Goal: Check status

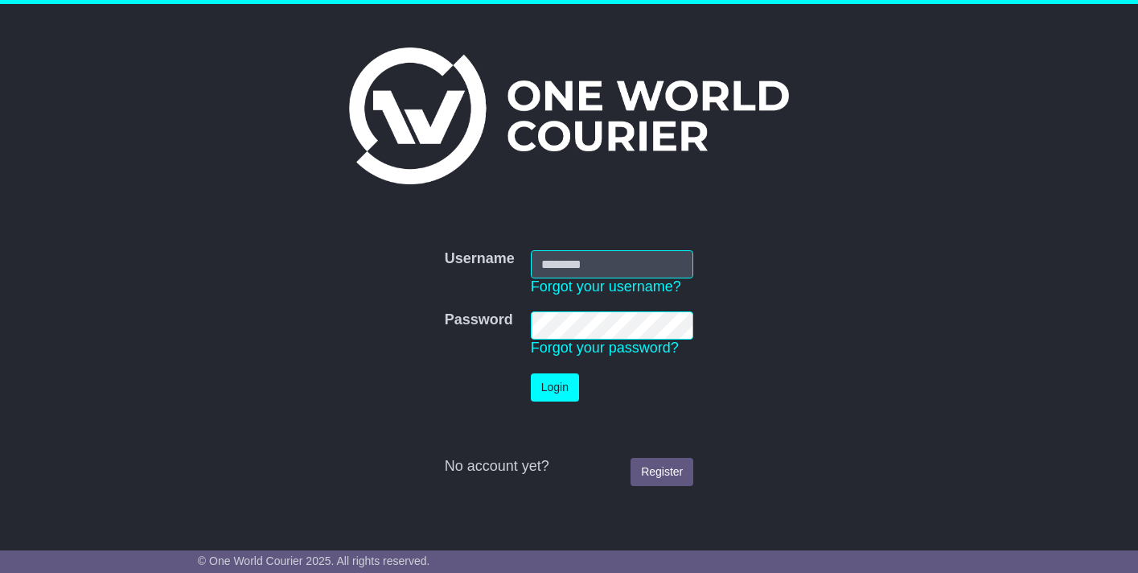
click at [590, 248] on td "Username Forgot your username?" at bounding box center [612, 273] width 179 height 62
click at [589, 261] on input "Username" at bounding box center [612, 264] width 163 height 28
click at [0, 557] on com-1password-button at bounding box center [0, 557] width 0 height 0
click at [590, 267] on input "Username" at bounding box center [612, 264] width 163 height 28
type input "**********"
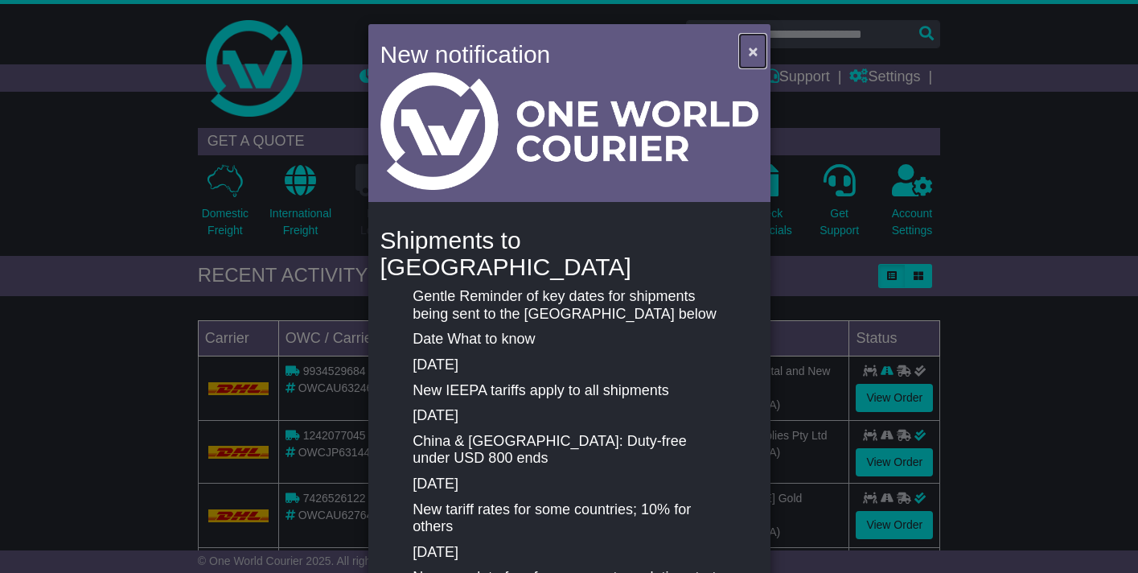
click at [749, 53] on span "×" at bounding box center [753, 51] width 10 height 19
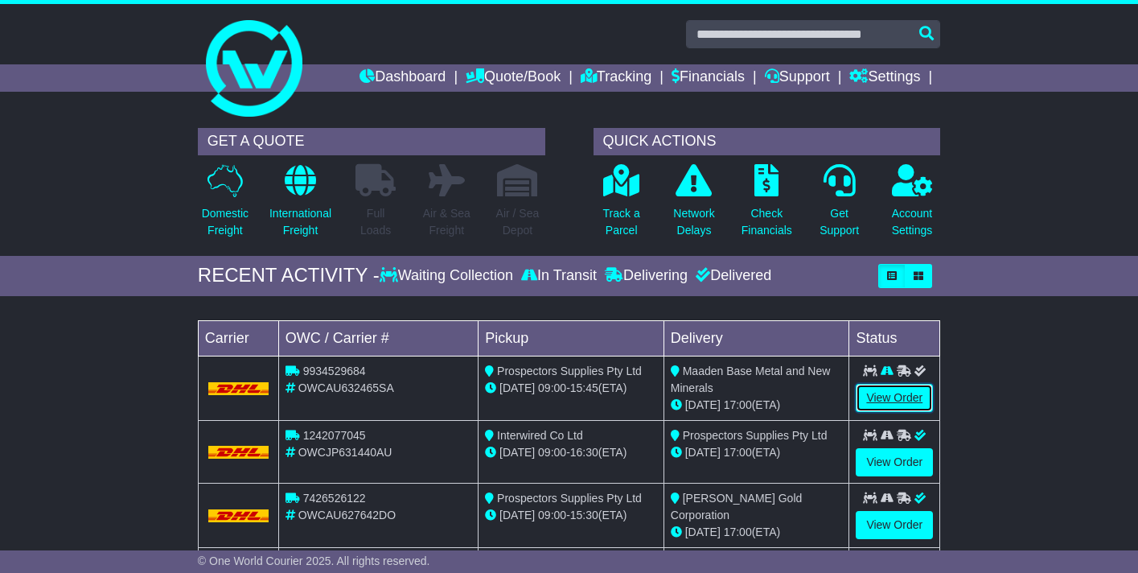
click at [888, 399] on link "View Order" at bounding box center [894, 398] width 77 height 28
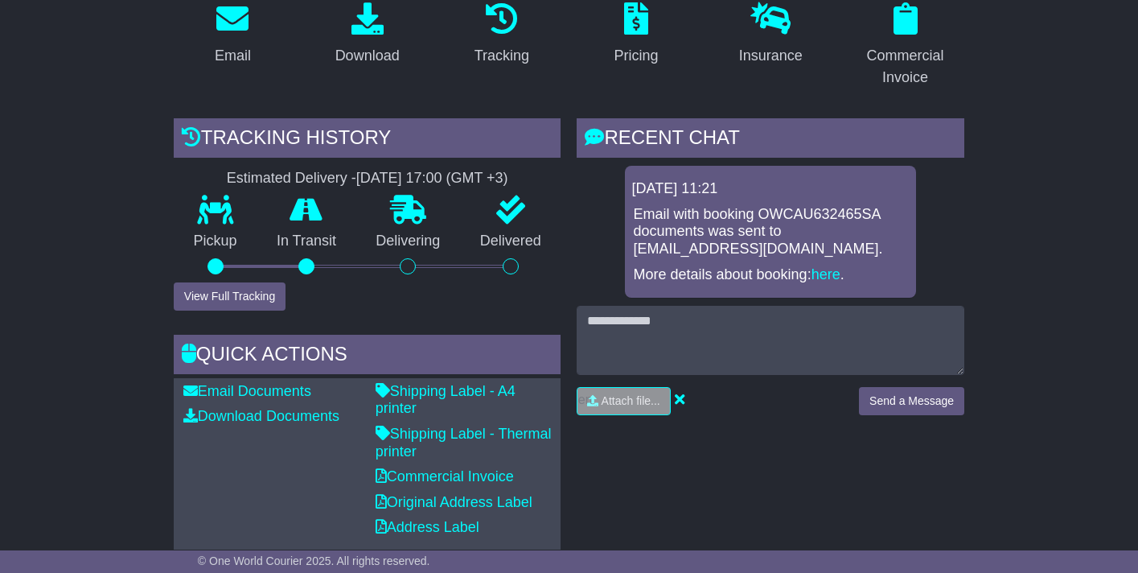
scroll to position [290, 0]
click at [823, 273] on link "here" at bounding box center [826, 273] width 29 height 16
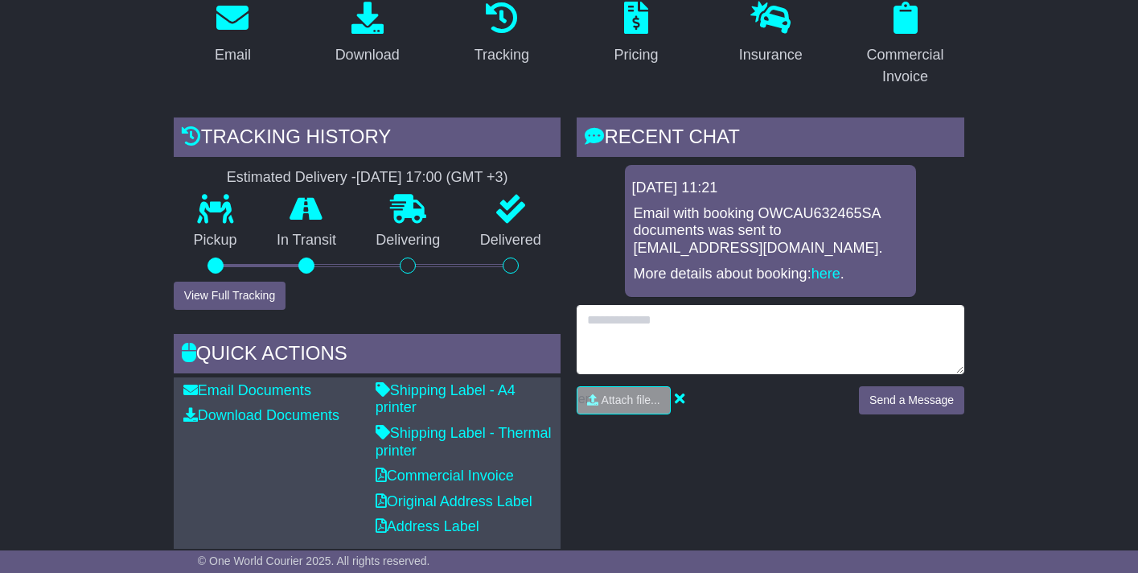
click at [660, 327] on textarea at bounding box center [771, 339] width 388 height 69
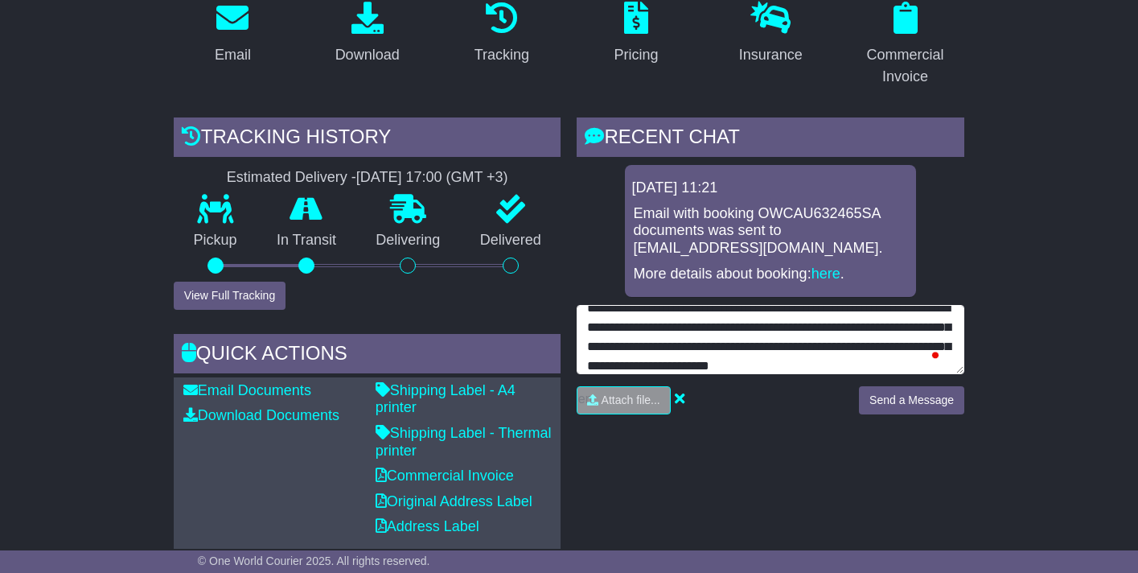
scroll to position [31, 0]
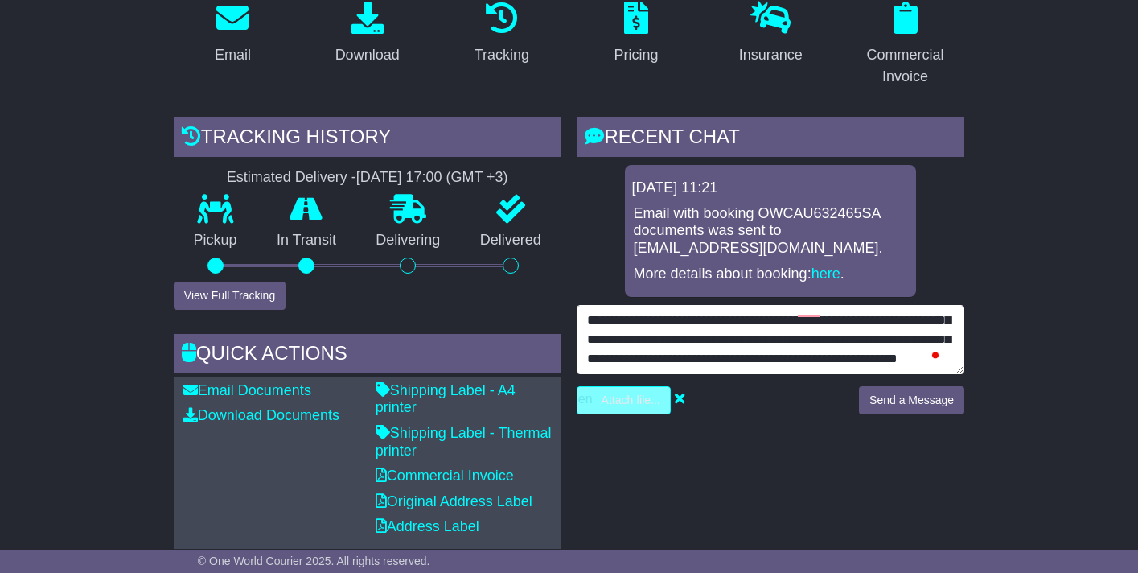
type textarea "**********"
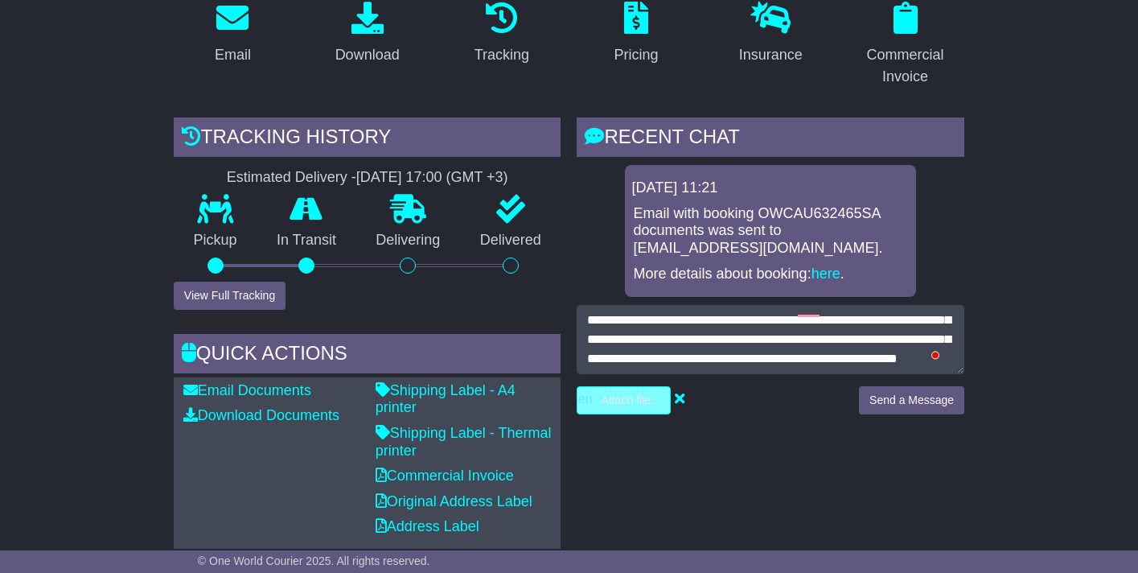
click at [629, 406] on input "file" at bounding box center [548, 400] width 244 height 27
type input "**********"
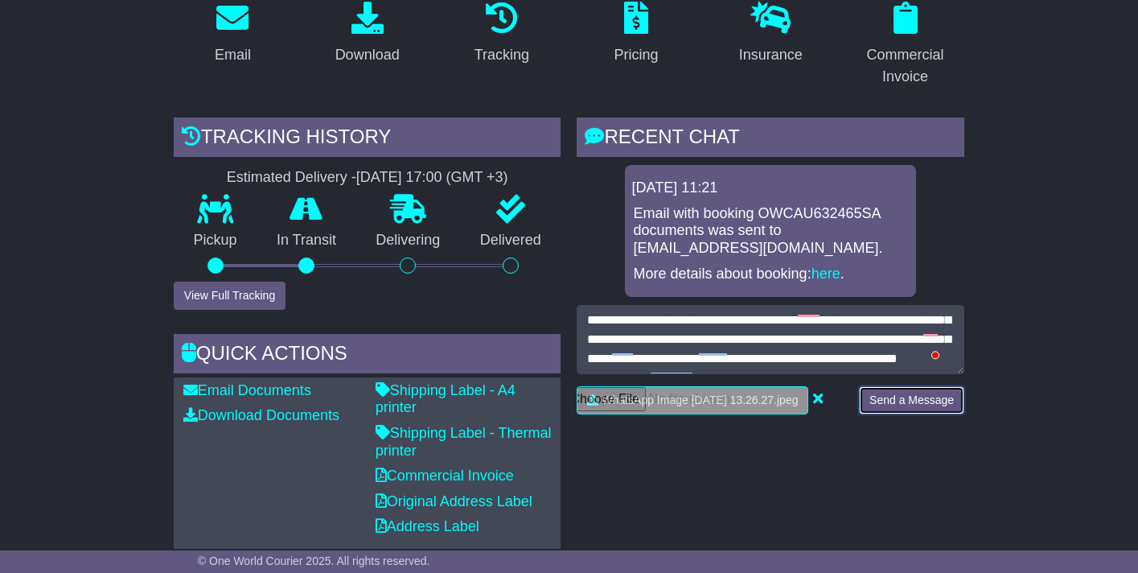
click at [859, 414] on button "Send a Message" at bounding box center [911, 400] width 105 height 28
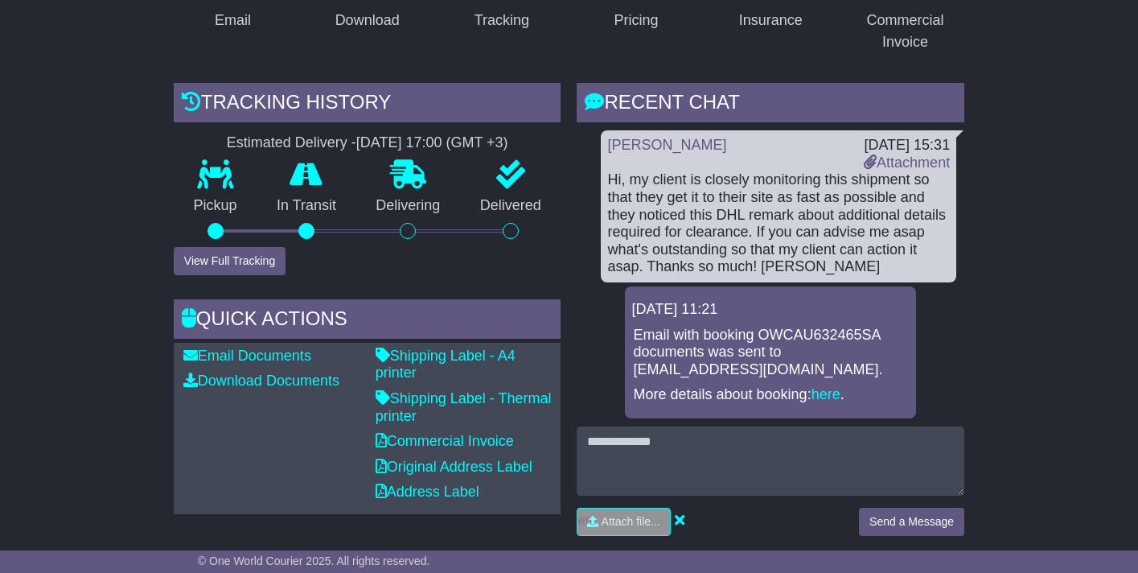
scroll to position [326, 0]
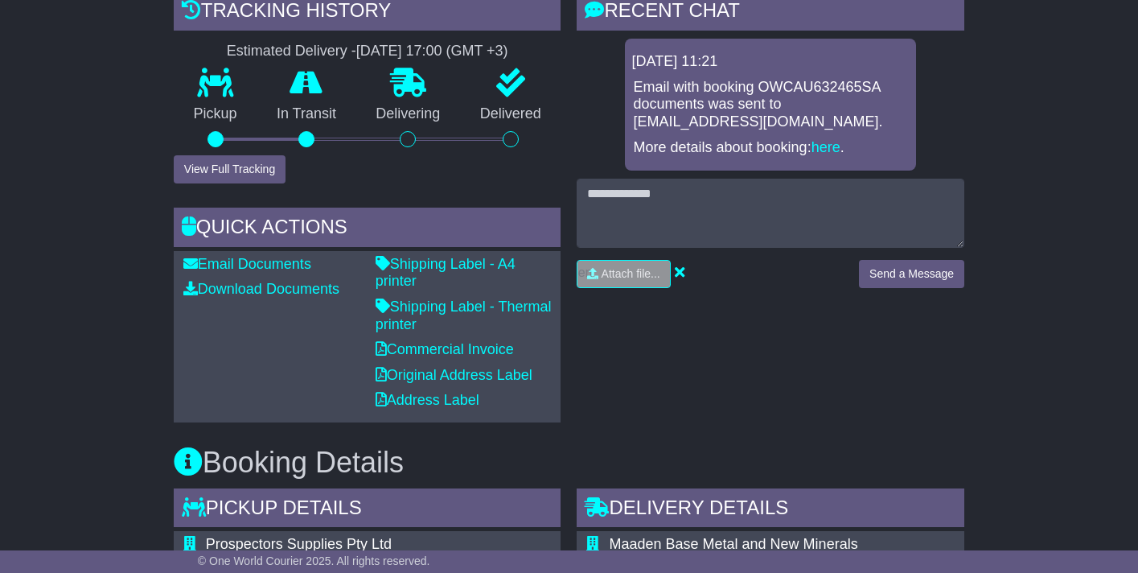
scroll to position [321, 0]
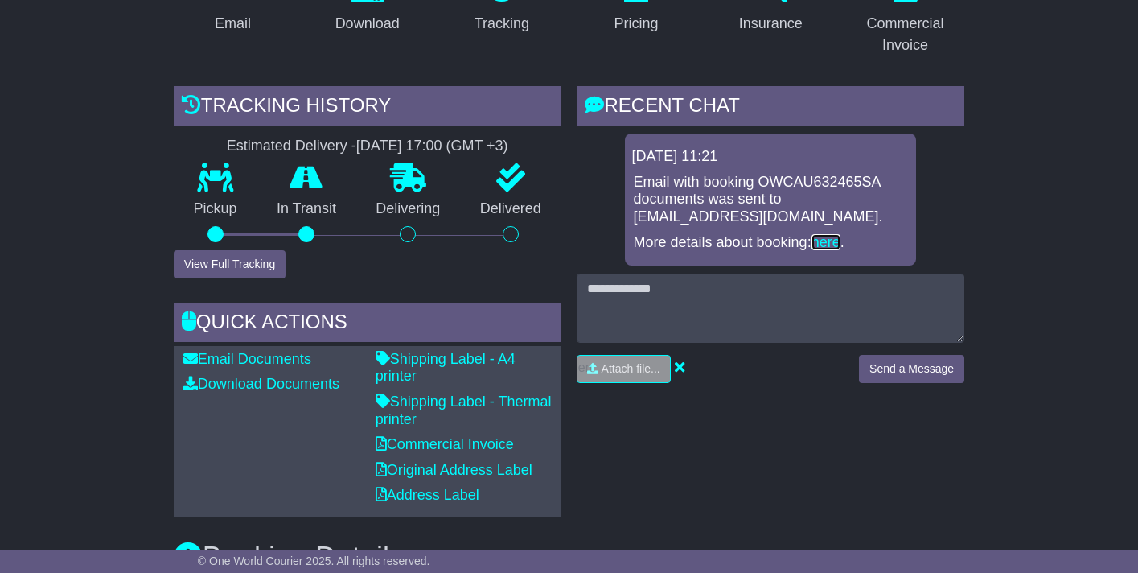
click at [817, 238] on link "here" at bounding box center [826, 242] width 29 height 16
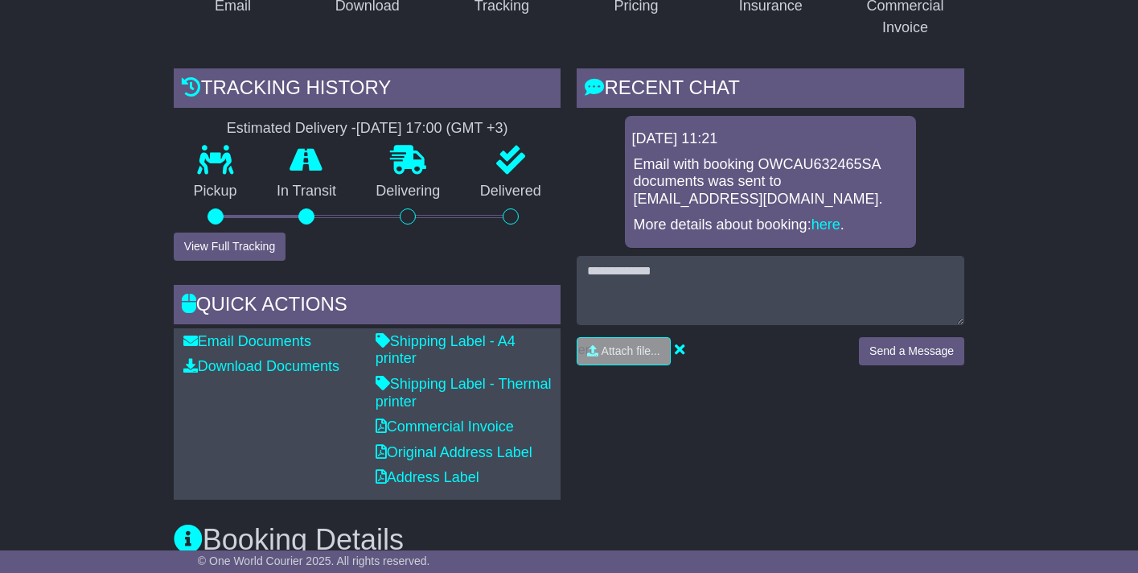
scroll to position [352, 0]
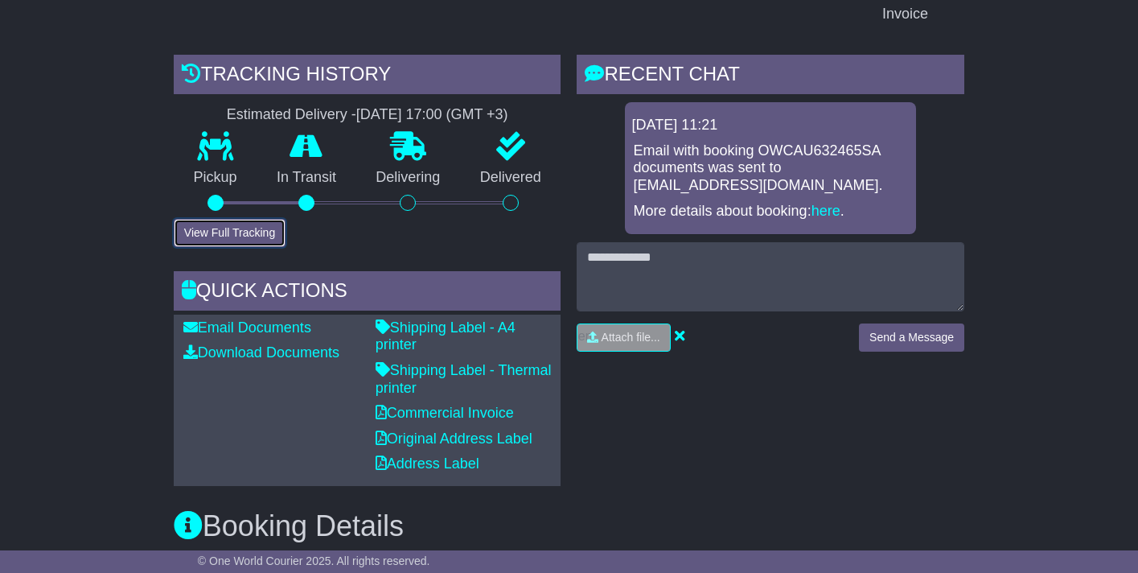
click at [233, 229] on button "View Full Tracking" at bounding box center [230, 233] width 112 height 28
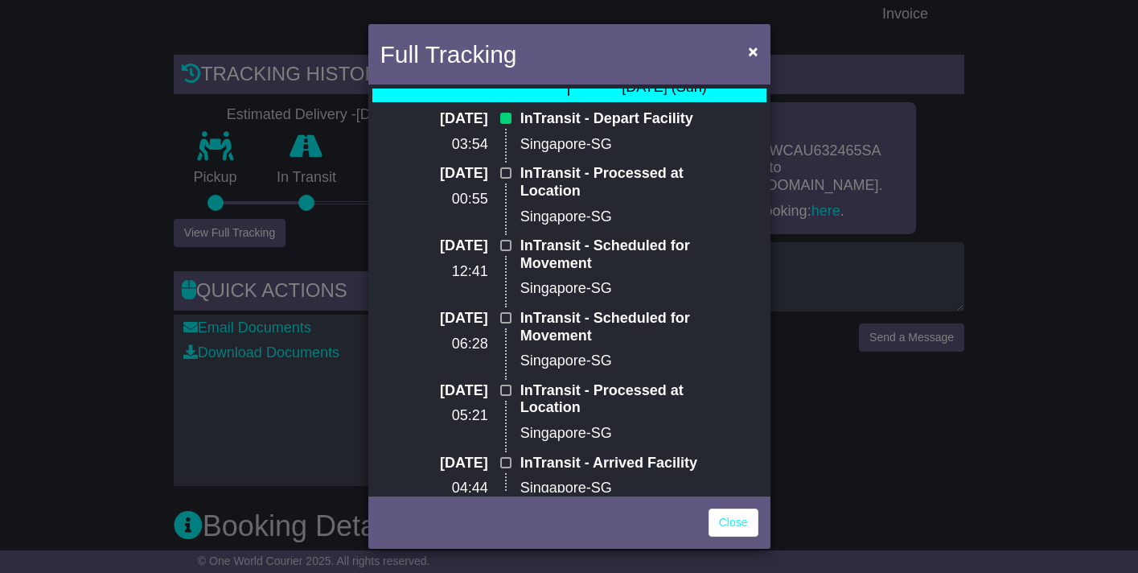
scroll to position [0, 0]
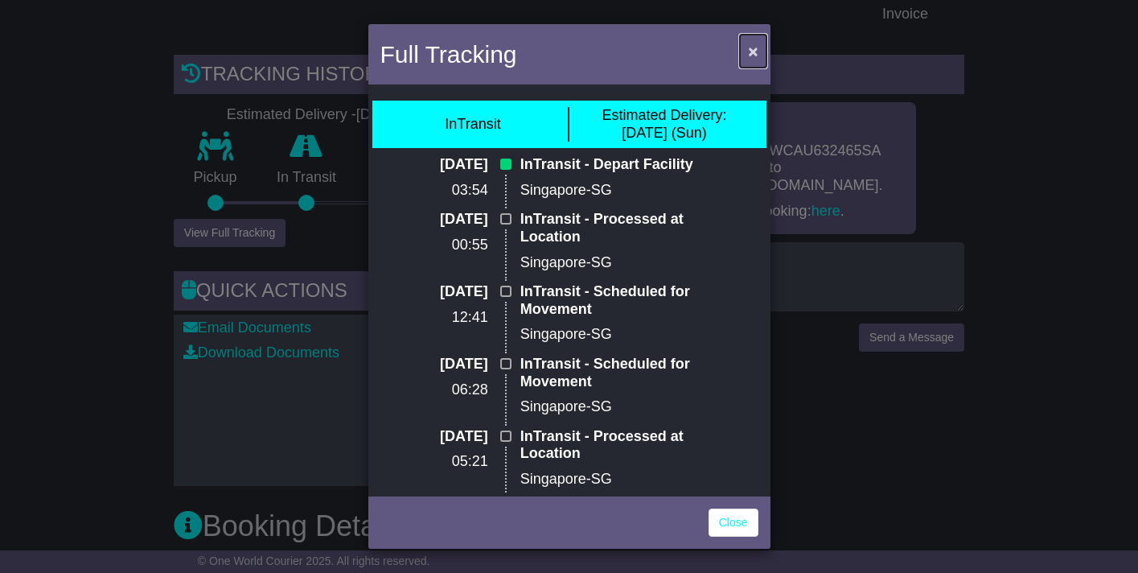
click at [754, 51] on span "×" at bounding box center [753, 51] width 10 height 19
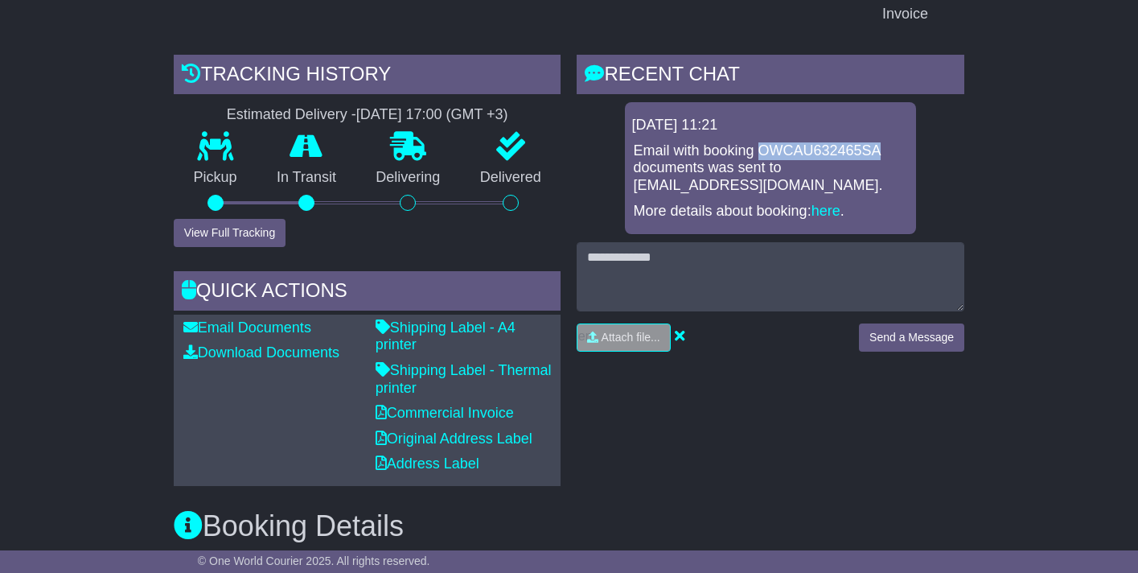
drag, startPoint x: 868, startPoint y: 151, endPoint x: 752, endPoint y: 150, distance: 115.8
click at [752, 150] on p "Email with booking OWCAU632465SA documents was sent to [EMAIL_ADDRESS][DOMAIN_N…" at bounding box center [770, 168] width 275 height 52
copy p "OWCAU632465SA"
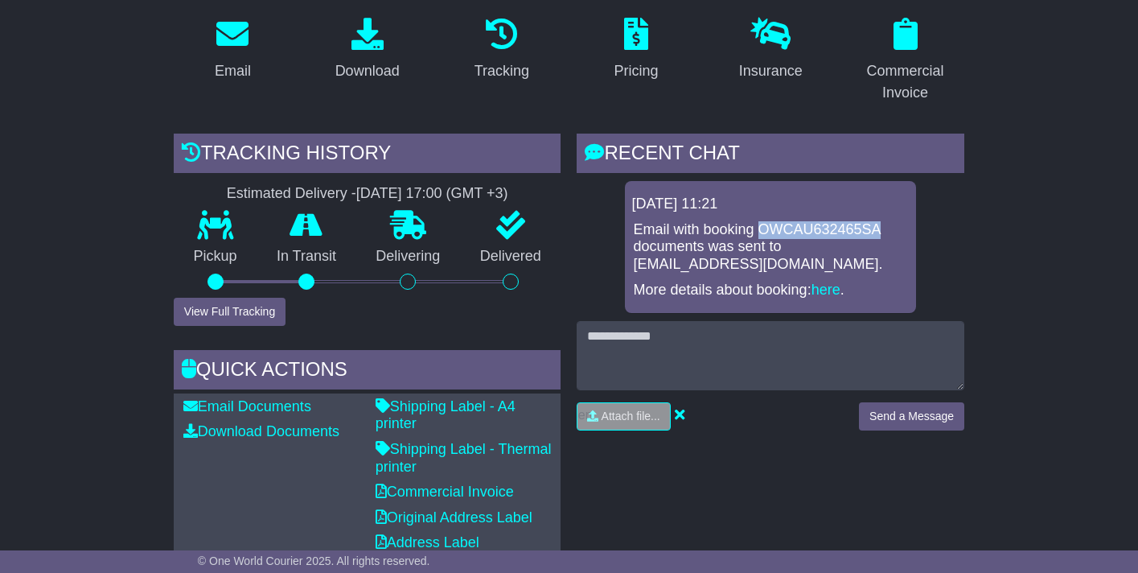
scroll to position [272, 0]
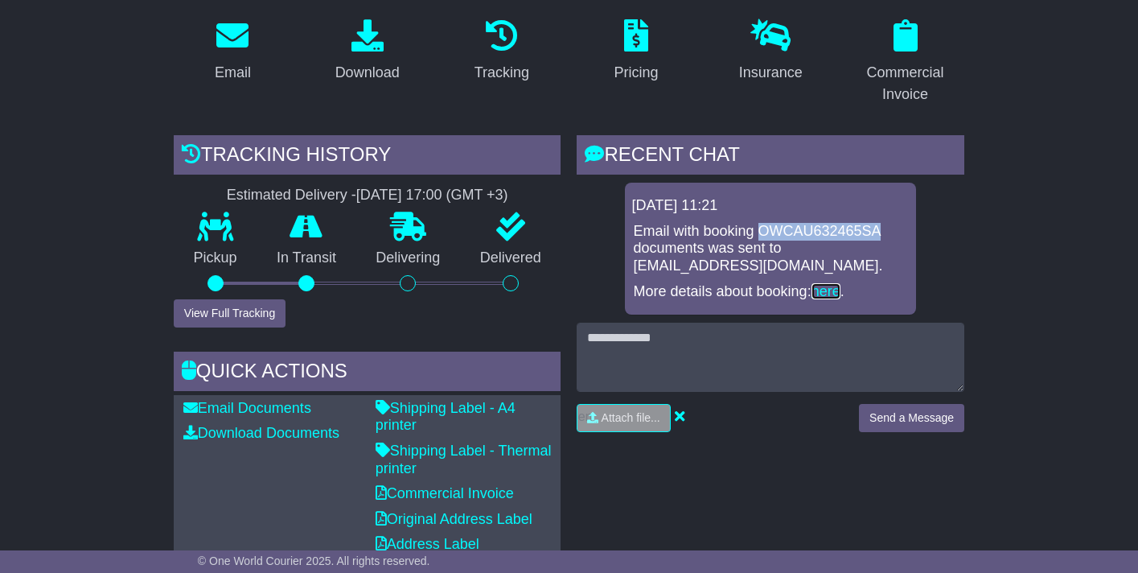
click at [819, 290] on link "here" at bounding box center [826, 291] width 29 height 16
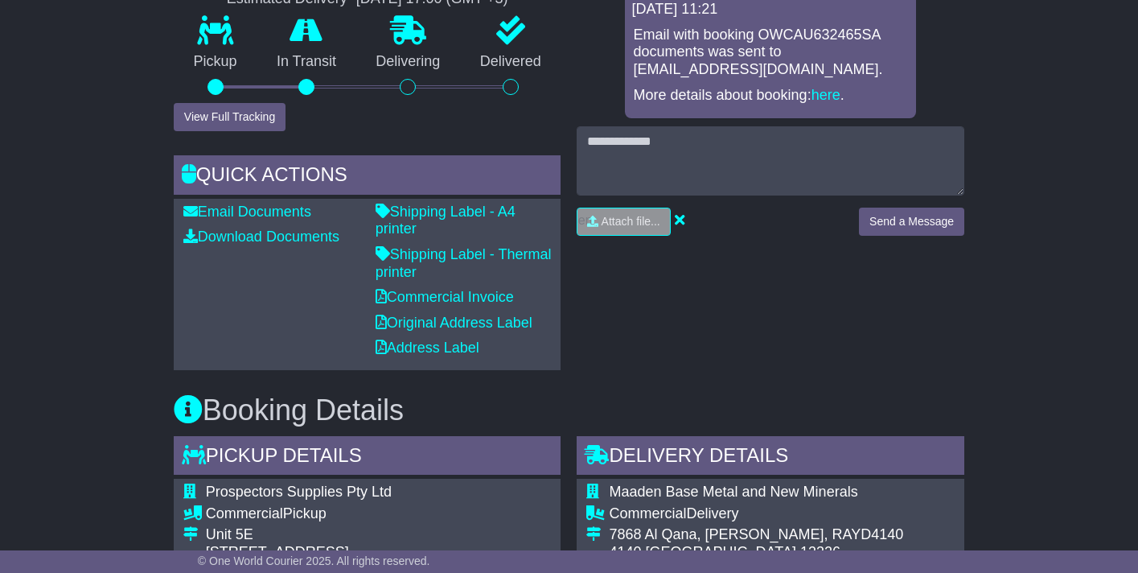
scroll to position [470, 0]
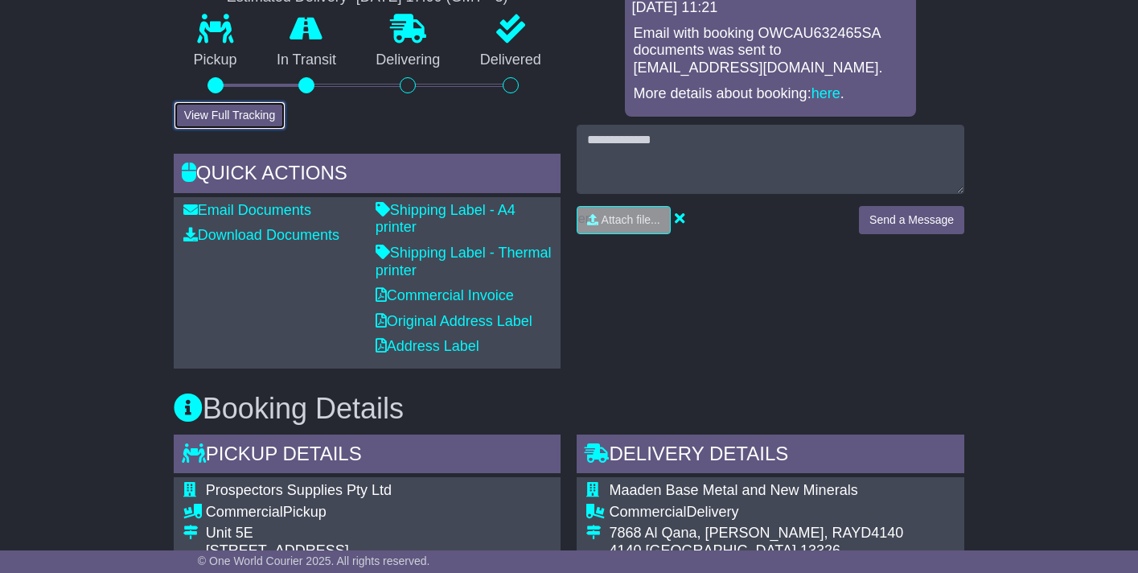
click at [230, 117] on button "View Full Tracking" at bounding box center [230, 115] width 112 height 28
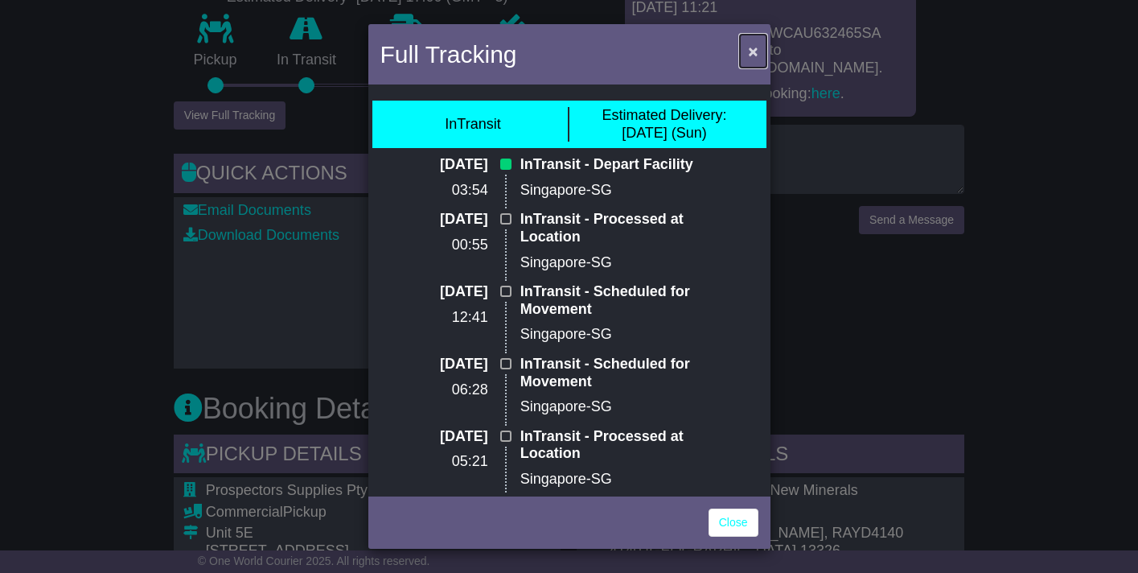
click at [754, 53] on span "×" at bounding box center [753, 51] width 10 height 19
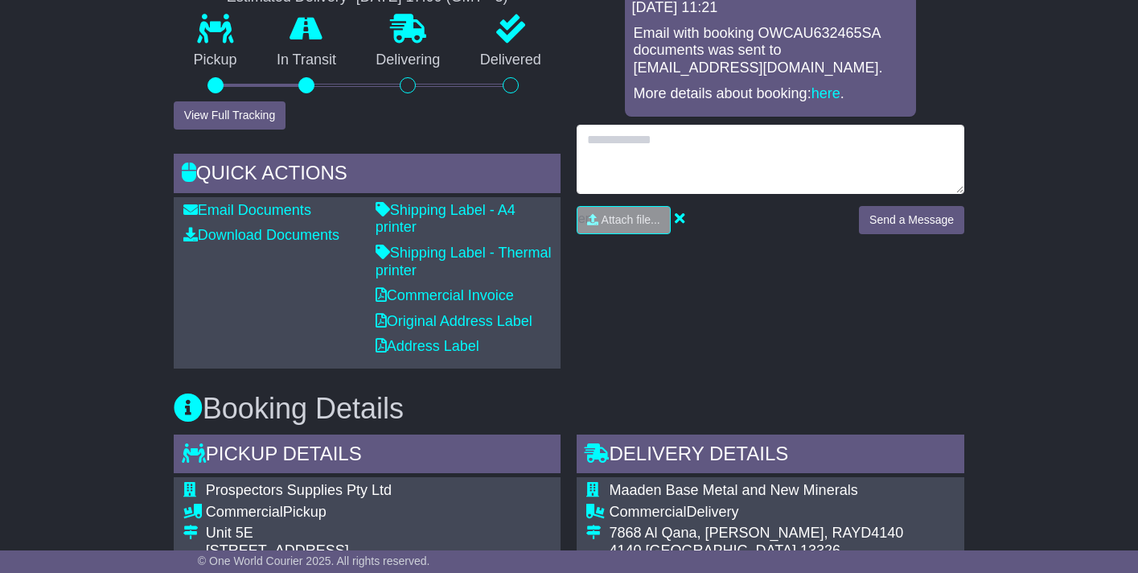
click at [694, 153] on textarea at bounding box center [771, 159] width 388 height 69
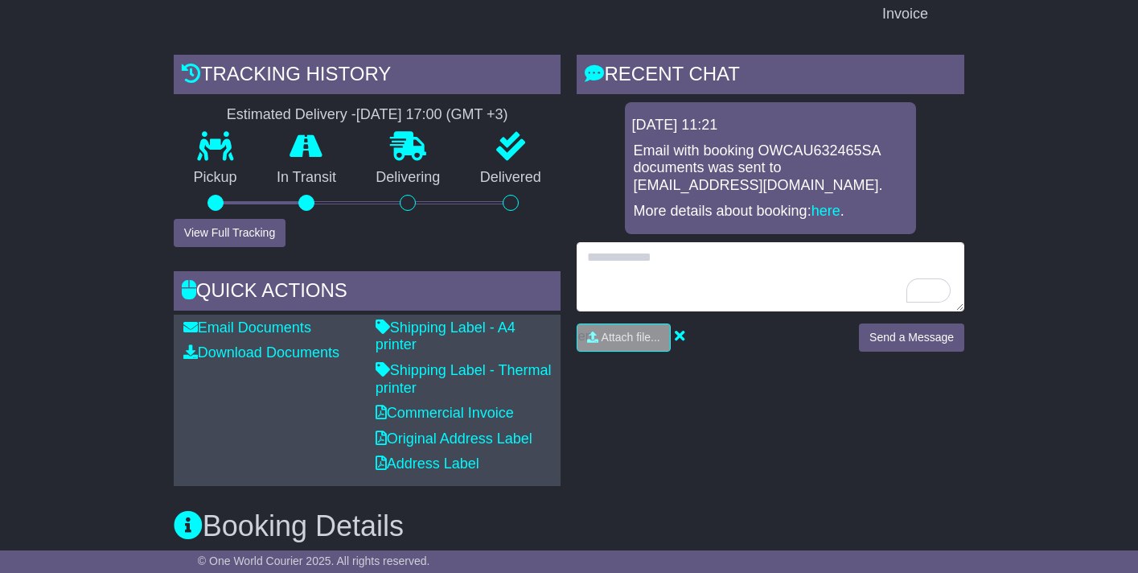
scroll to position [352, 0]
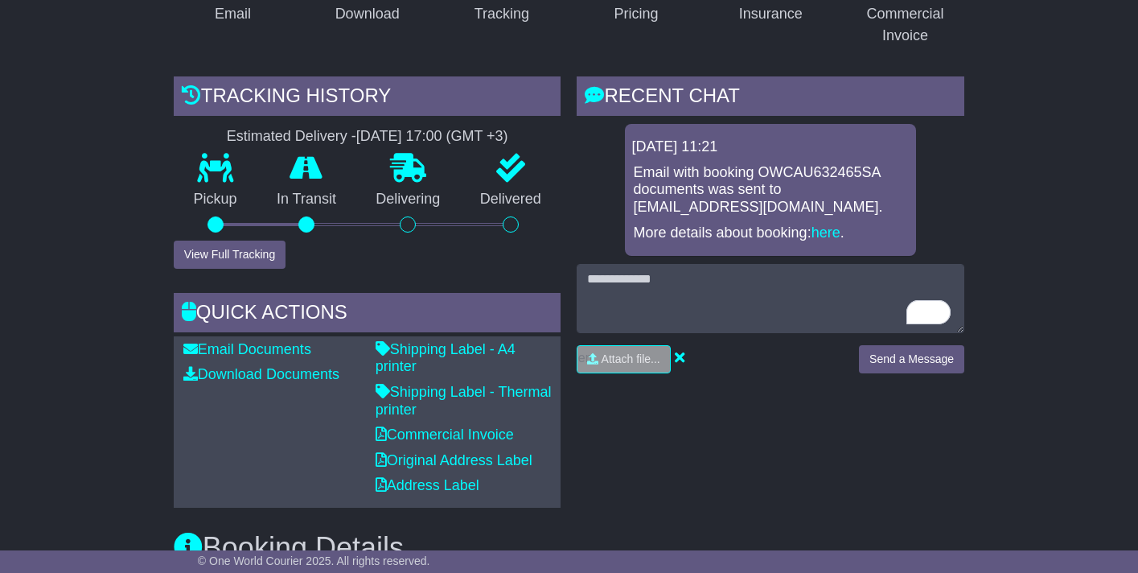
scroll to position [316, 0]
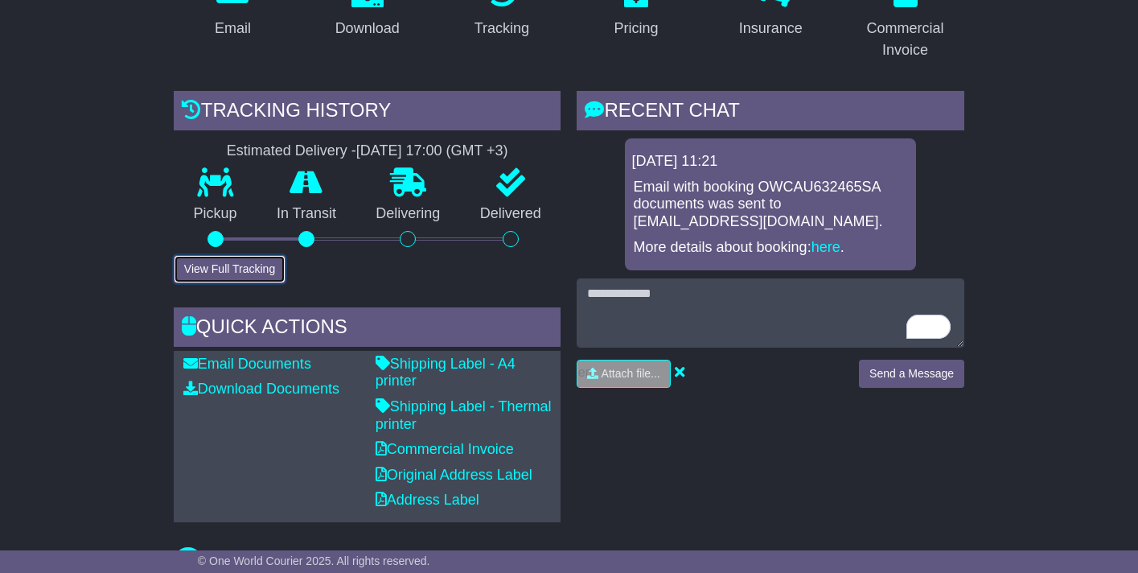
click at [261, 261] on button "View Full Tracking" at bounding box center [230, 269] width 112 height 28
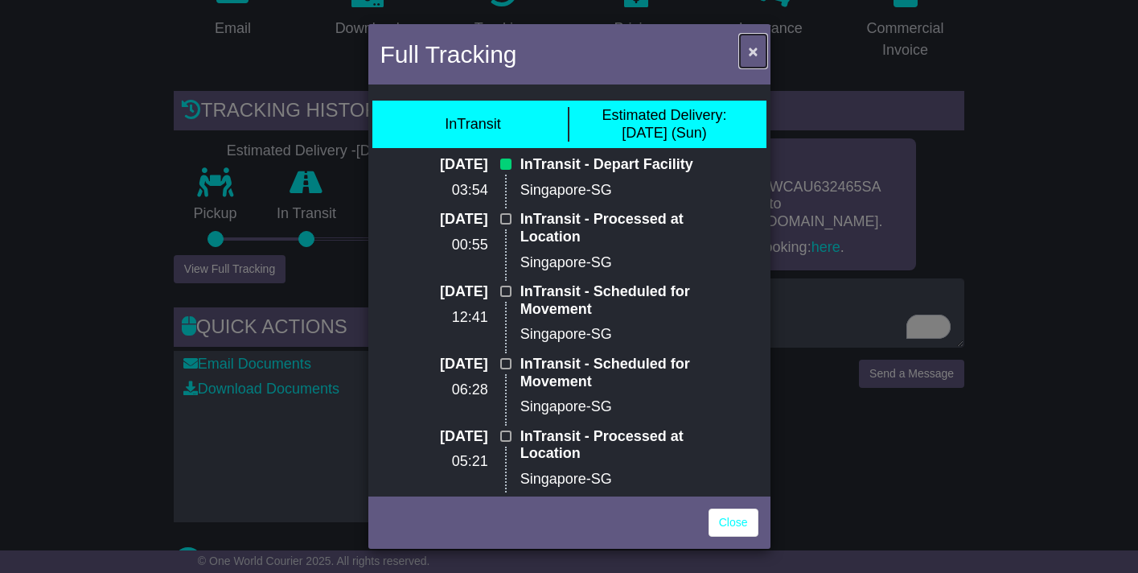
click at [751, 54] on span "×" at bounding box center [753, 51] width 10 height 19
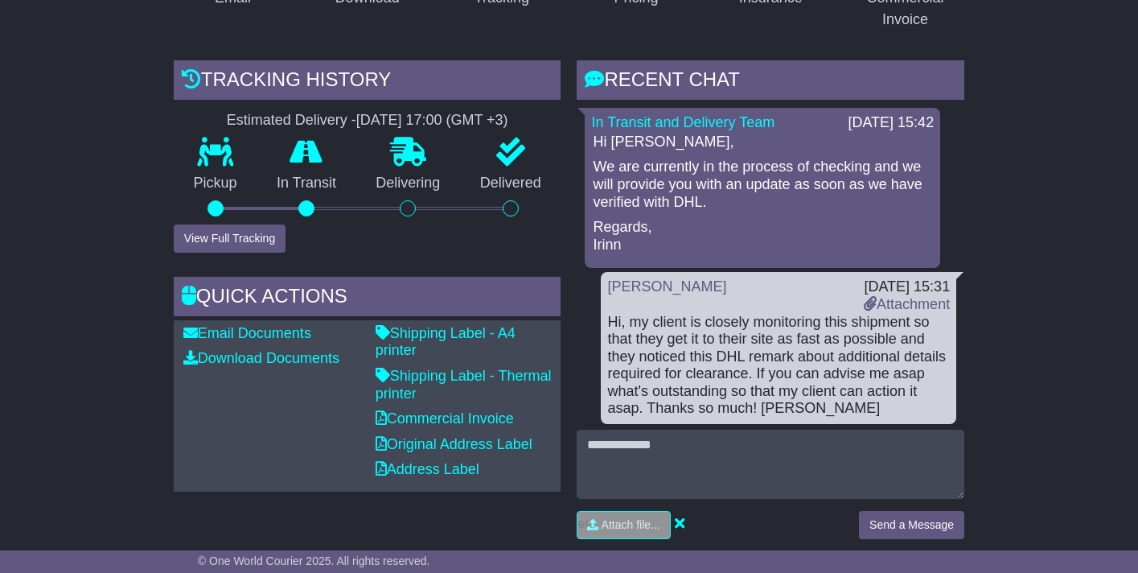
scroll to position [348, 0]
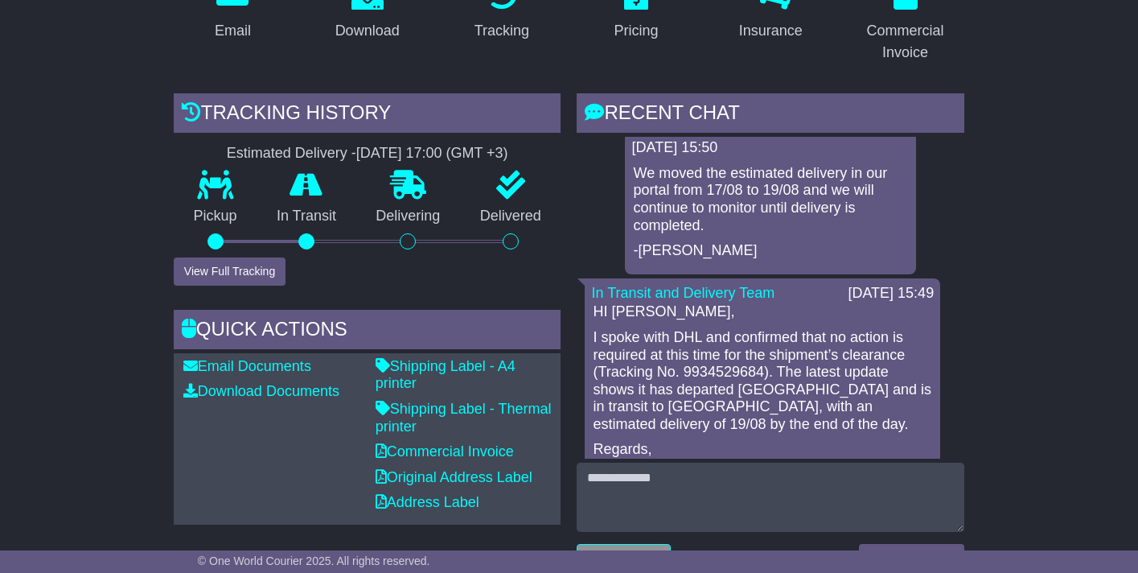
scroll to position [15, 0]
